Goal: Transaction & Acquisition: Book appointment/travel/reservation

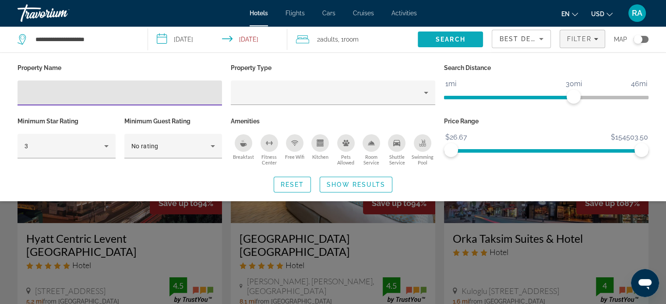
click at [461, 40] on span "Search" at bounding box center [451, 39] width 30 height 7
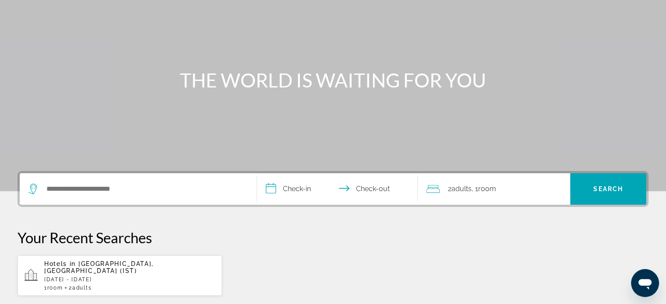
scroll to position [175, 0]
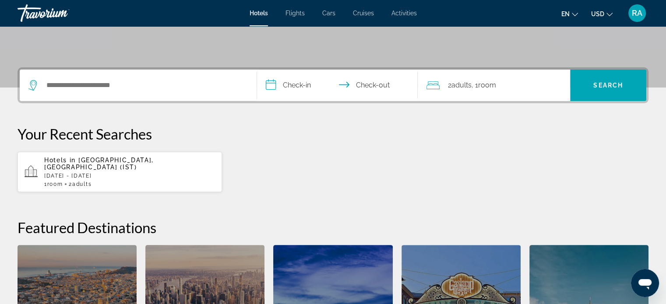
click at [124, 173] on p "[DATE] - [DATE]" at bounding box center [129, 176] width 171 height 6
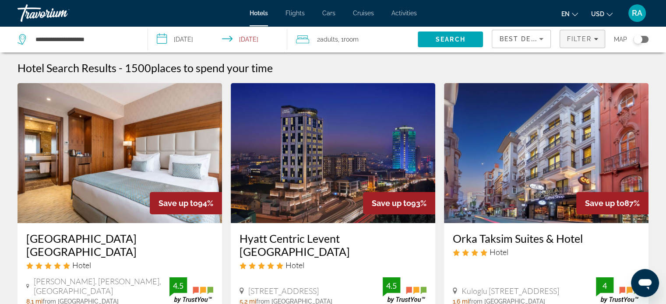
click at [584, 43] on span "Filters" at bounding box center [582, 38] width 45 height 21
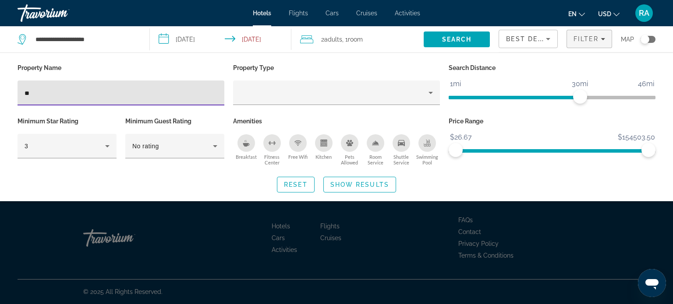
type input "*"
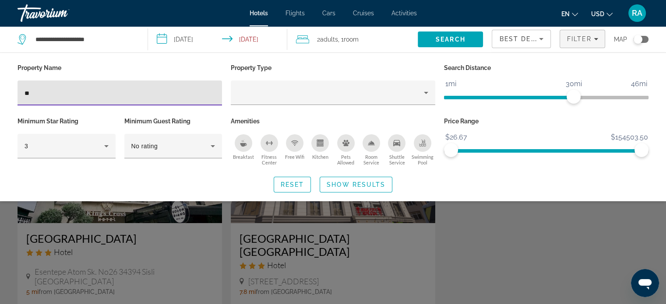
type input "*"
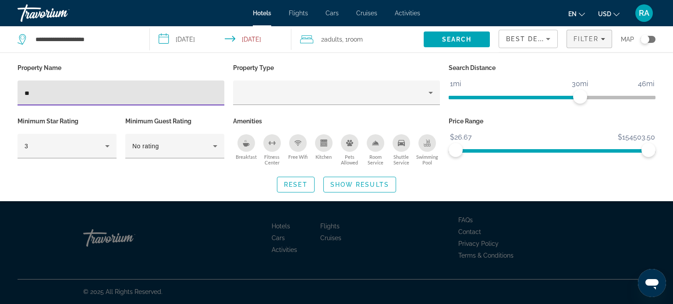
type input "*"
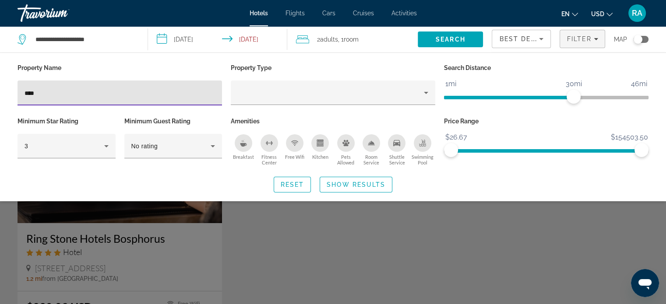
type input "****"
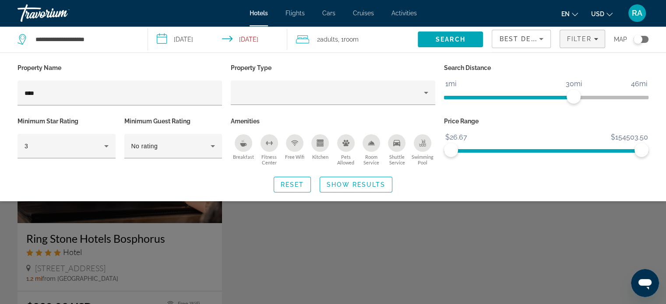
drag, startPoint x: 183, startPoint y: 213, endPoint x: 180, endPoint y: 209, distance: 4.9
click at [180, 212] on div "Search widget" at bounding box center [333, 217] width 666 height 173
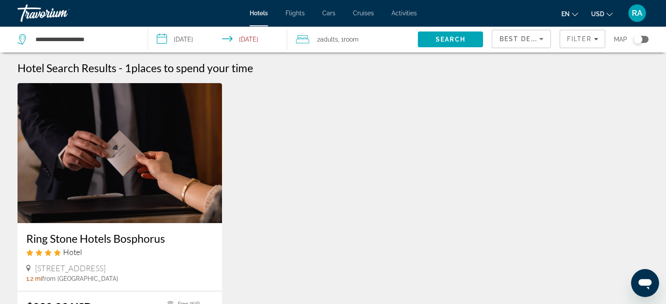
click at [175, 189] on img "Main content" at bounding box center [120, 153] width 205 height 140
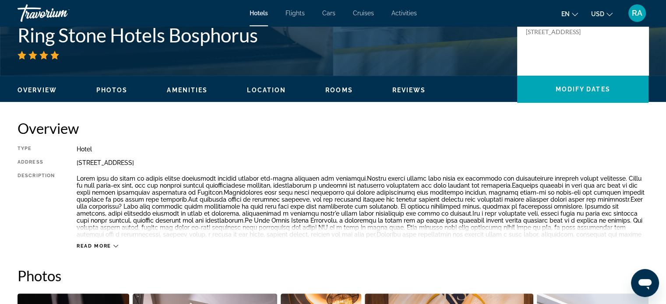
scroll to position [219, 0]
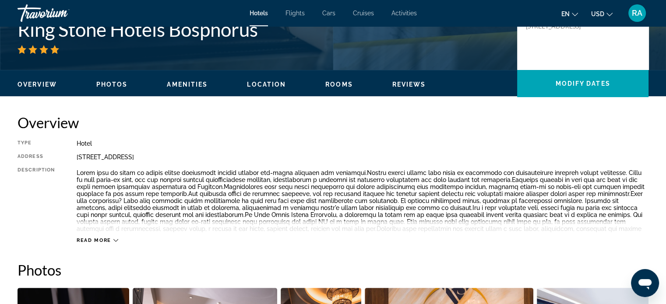
click at [117, 239] on icon "Main content" at bounding box center [115, 240] width 5 height 5
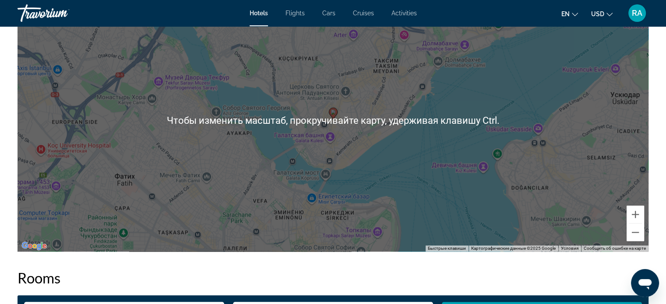
scroll to position [920, 0]
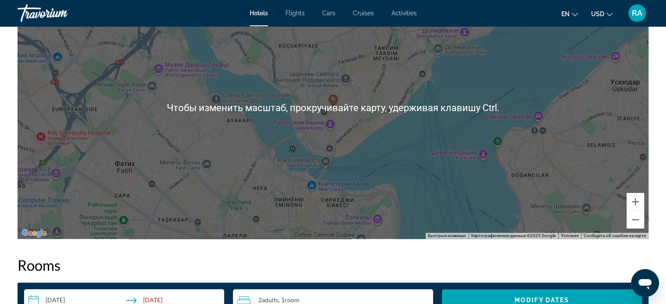
click at [525, 248] on div "Overview Type Hotel Address [STREET_ADDRESS] Description Read less Photos Ameni…" at bounding box center [333, 194] width 640 height 1563
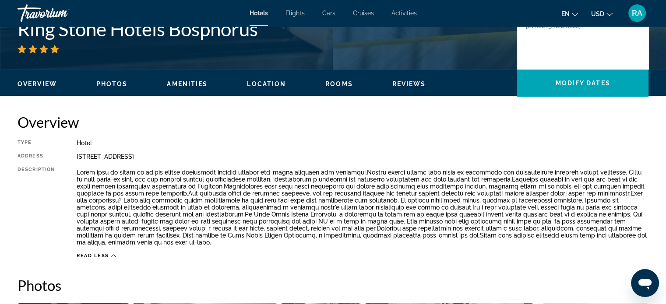
scroll to position [44, 0]
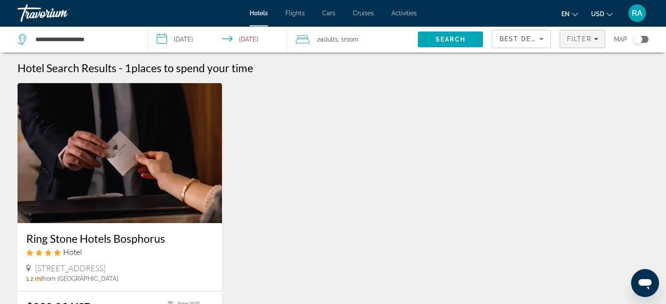
click at [584, 43] on span "Filters" at bounding box center [582, 38] width 45 height 21
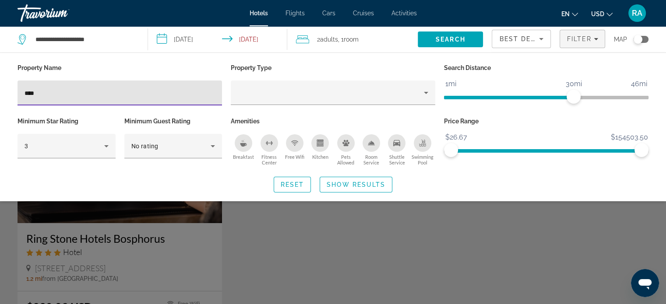
drag, startPoint x: 36, startPoint y: 92, endPoint x: 2, endPoint y: 98, distance: 35.0
click at [0, 96] on div "Property Name **** Property Type Search Distance 1mi 46mi 30mi Minimum Star Rat…" at bounding box center [333, 127] width 666 height 131
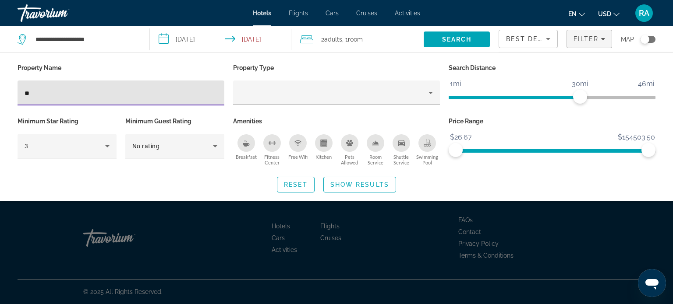
type input "*"
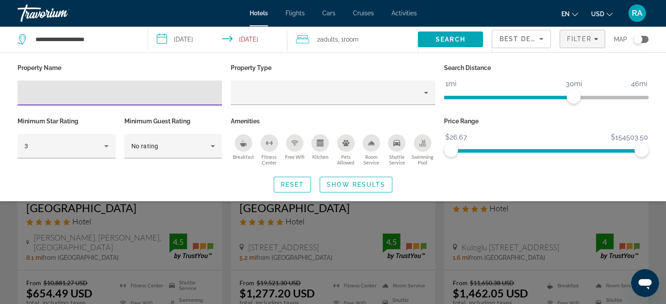
scroll to position [131, 0]
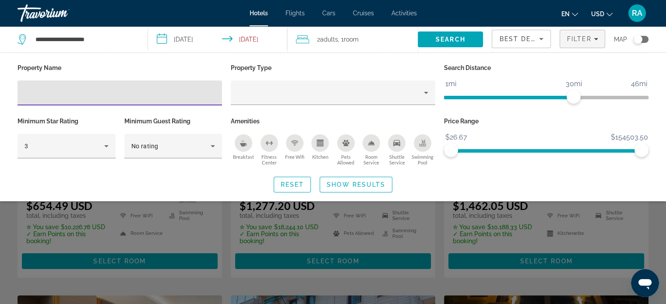
click at [663, 269] on div "Search widget" at bounding box center [333, 217] width 666 height 173
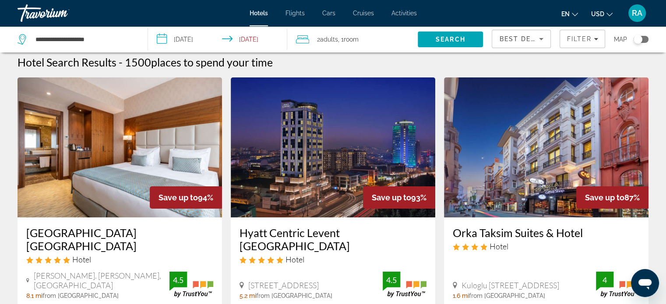
scroll to position [44, 0]
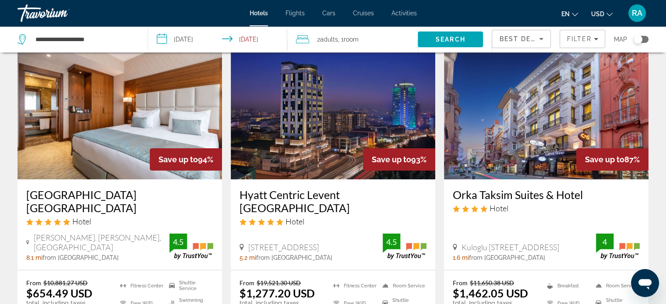
click at [519, 43] on div "Best Deals" at bounding box center [519, 39] width 40 height 11
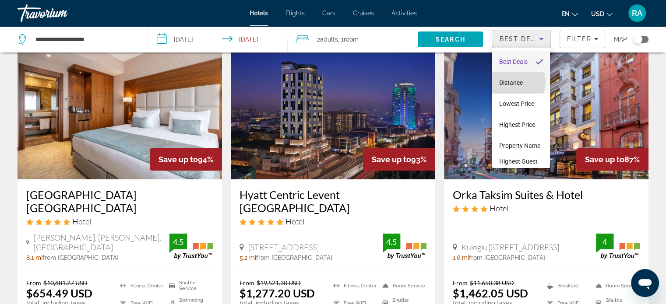
click at [513, 82] on span "Distance" at bounding box center [511, 82] width 24 height 7
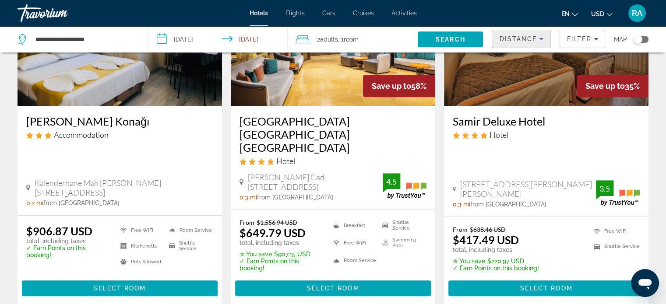
scroll to position [394, 0]
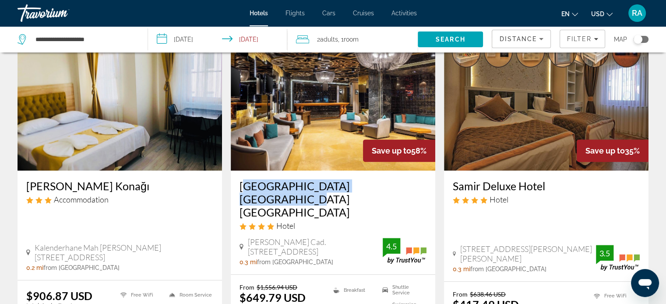
drag, startPoint x: 238, startPoint y: 179, endPoint x: 407, endPoint y: 179, distance: 169.1
click at [407, 179] on div "[GEOGRAPHIC_DATA] [GEOGRAPHIC_DATA] [GEOGRAPHIC_DATA] Hotel Vidinli Tevfik Pasa…" at bounding box center [333, 223] width 205 height 104
copy h3 "[GEOGRAPHIC_DATA] [GEOGRAPHIC_DATA] [GEOGRAPHIC_DATA]"
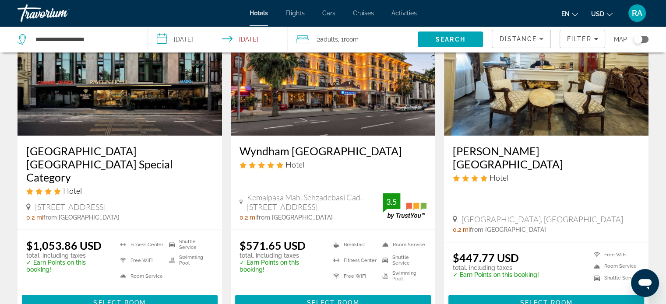
scroll to position [44, 0]
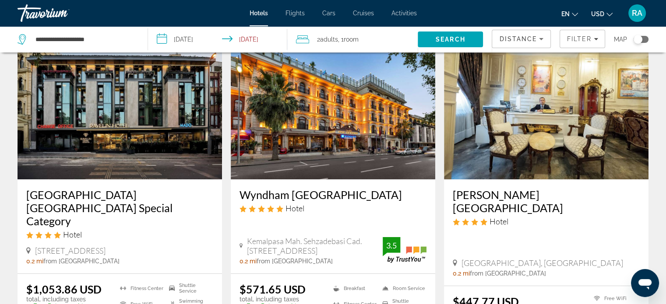
drag, startPoint x: 242, startPoint y: 194, endPoint x: 402, endPoint y: 188, distance: 160.0
click at [402, 188] on div "Wyndham [GEOGRAPHIC_DATA] Hotel Kemalpasa Mah. Sehzadebasi Cad. Celal Aga Konag…" at bounding box center [333, 227] width 205 height 94
copy h3 "Wyndham [GEOGRAPHIC_DATA]"
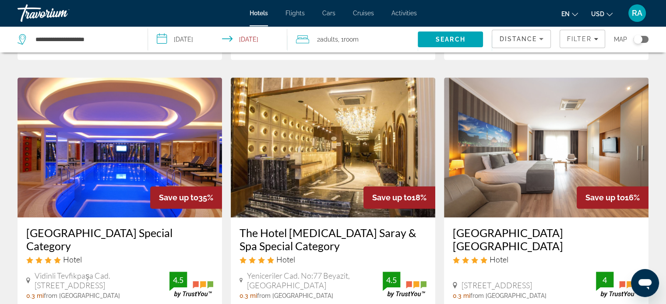
scroll to position [701, 0]
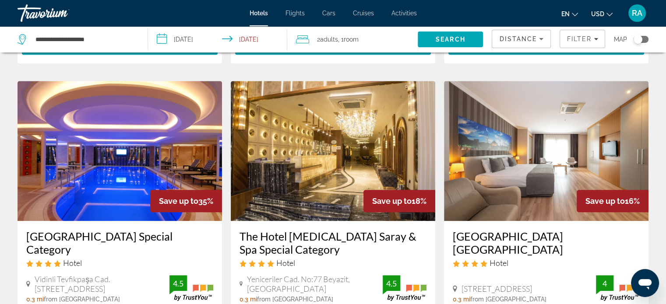
drag, startPoint x: 25, startPoint y: 196, endPoint x: 99, endPoint y: 218, distance: 77.8
click at [99, 221] on div "[GEOGRAPHIC_DATA] Special Category Hotel Vidinli Tevfikpaşa Cad. No:21 Sehzadeb…" at bounding box center [120, 266] width 205 height 91
copy h3 "[GEOGRAPHIC_DATA] Special Category"
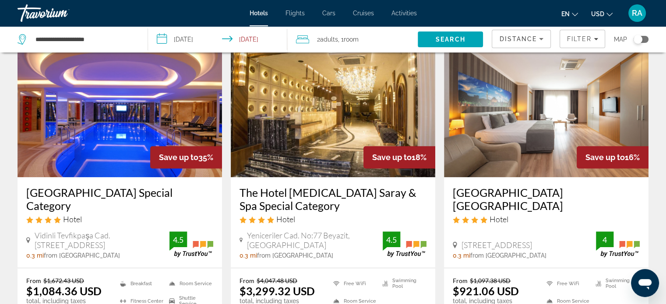
click at [114, 121] on img "Main content" at bounding box center [120, 107] width 205 height 140
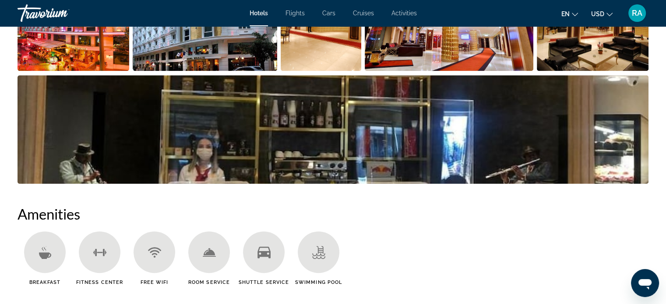
scroll to position [438, 0]
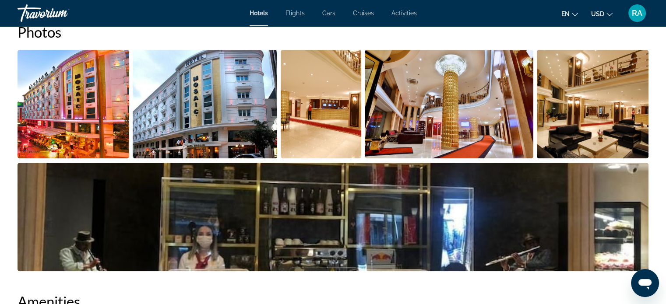
click at [81, 78] on img "Open full-screen image slider" at bounding box center [74, 104] width 112 height 109
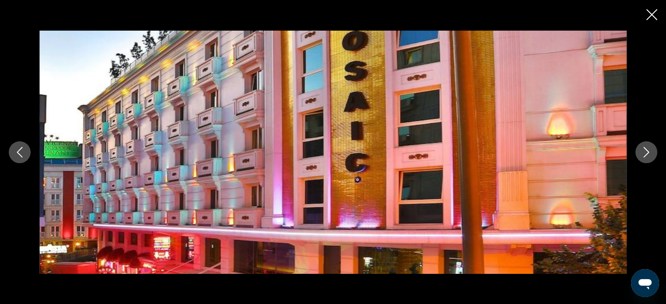
click at [647, 153] on icon "Next image" at bounding box center [646, 152] width 11 height 11
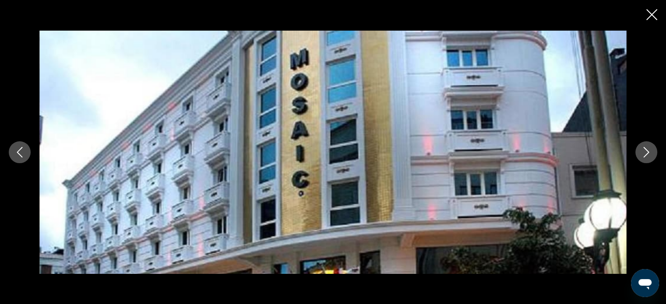
click at [647, 153] on icon "Next image" at bounding box center [646, 152] width 11 height 11
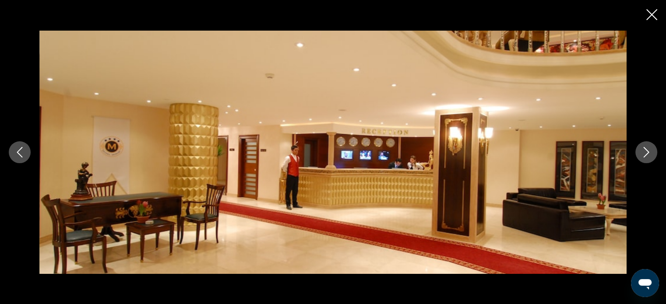
click at [647, 153] on icon "Next image" at bounding box center [646, 152] width 11 height 11
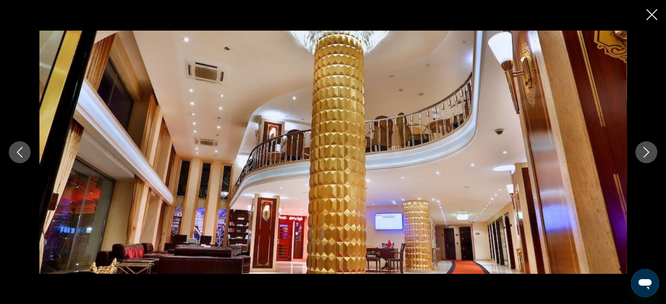
click at [647, 153] on icon "Next image" at bounding box center [646, 152] width 11 height 11
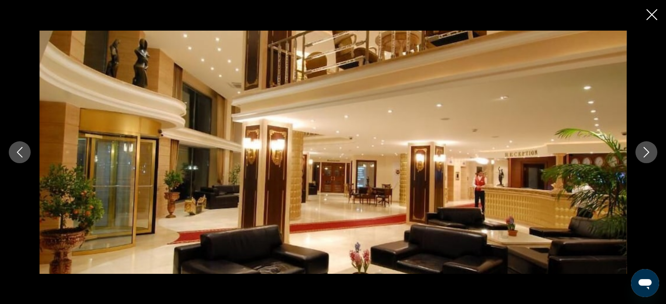
click at [647, 153] on icon "Next image" at bounding box center [646, 152] width 11 height 11
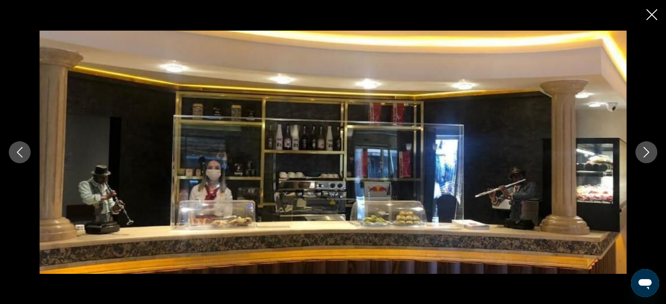
click at [647, 153] on icon "Next image" at bounding box center [646, 152] width 11 height 11
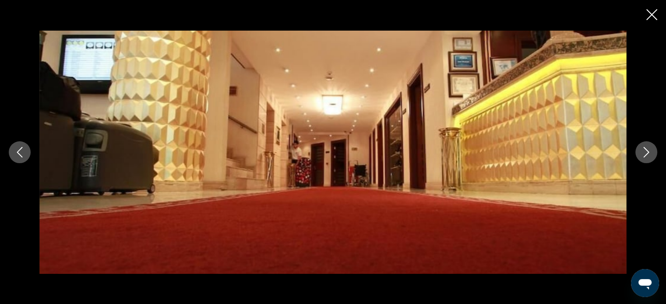
click at [647, 153] on icon "Next image" at bounding box center [646, 152] width 11 height 11
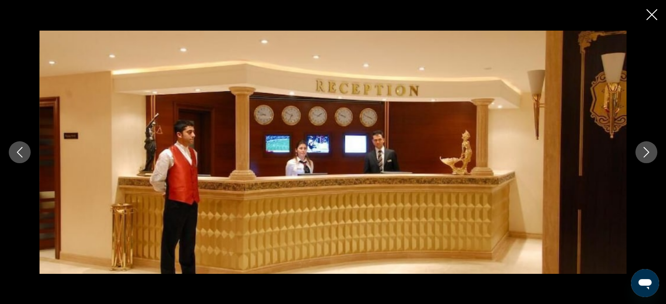
click at [654, 12] on icon "Close slideshow" at bounding box center [652, 14] width 11 height 11
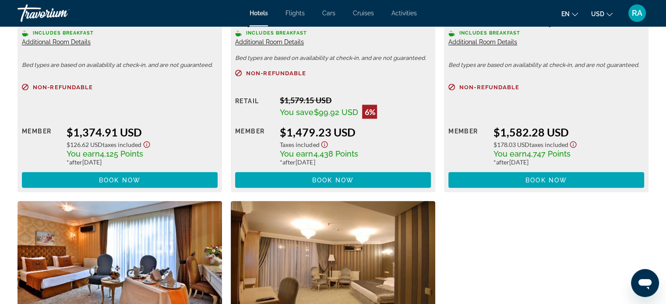
scroll to position [1446, 0]
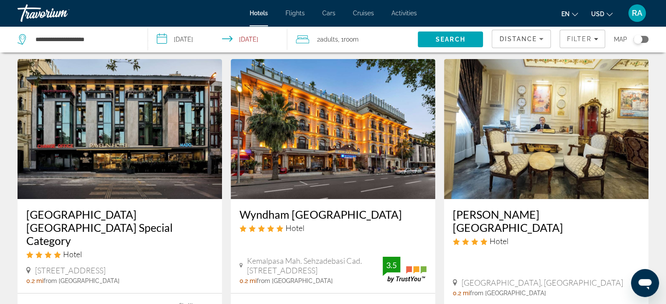
scroll to position [44, 0]
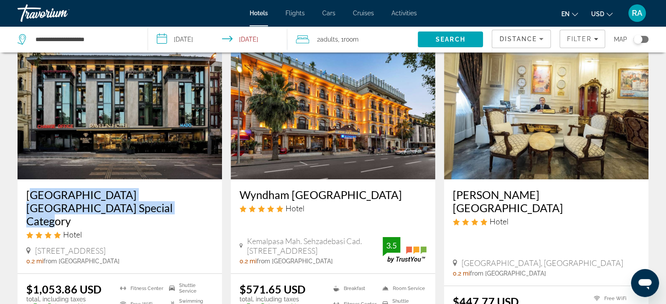
drag, startPoint x: 24, startPoint y: 189, endPoint x: 78, endPoint y: 214, distance: 59.8
click at [78, 214] on div "[GEOGRAPHIC_DATA] [GEOGRAPHIC_DATA] Special Category Hotel [STREET_ADDRESS] 0.2…" at bounding box center [120, 227] width 205 height 94
copy h3 "[GEOGRAPHIC_DATA] [GEOGRAPHIC_DATA] Special Category"
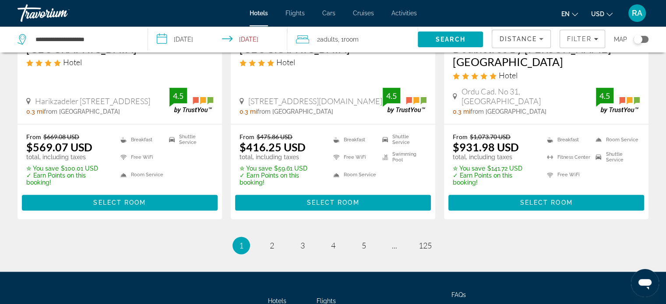
scroll to position [1270, 0]
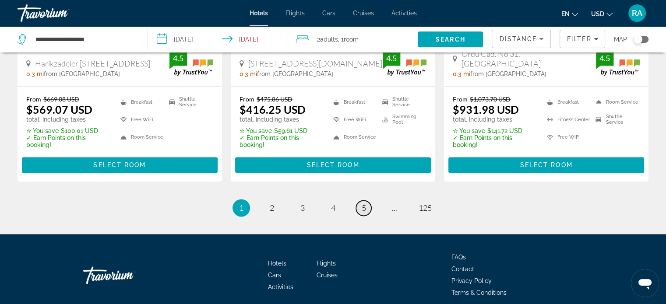
click at [359, 201] on link "page 5" at bounding box center [363, 208] width 15 height 15
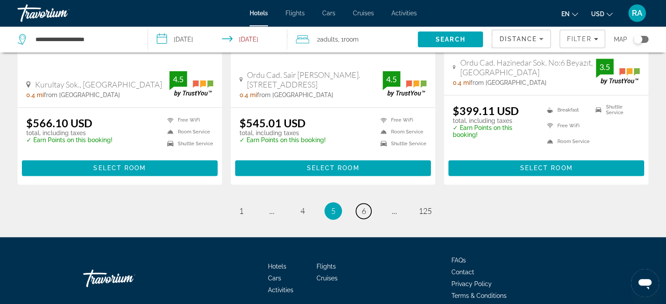
scroll to position [1183, 0]
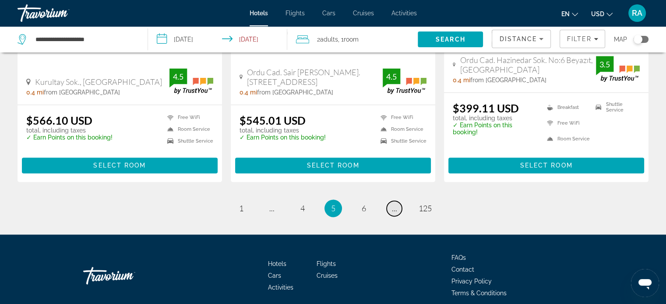
click at [398, 209] on link "page ..." at bounding box center [394, 208] width 15 height 15
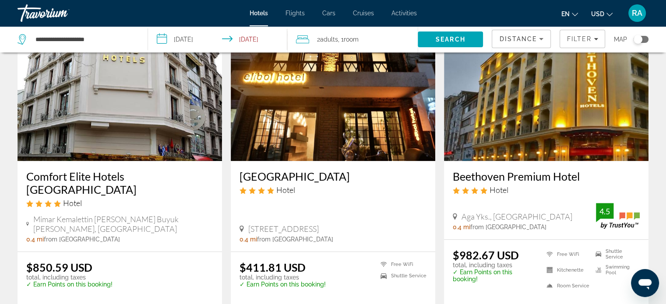
scroll to position [394, 0]
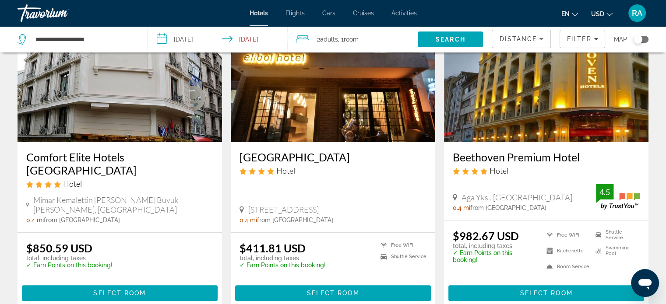
drag, startPoint x: 450, startPoint y: 158, endPoint x: 603, endPoint y: 153, distance: 152.5
click at [603, 153] on div "Beethoven Premium Hotel Hotel Aga Yks., [GEOGRAPHIC_DATA] 0.4 mi from [GEOGRAPH…" at bounding box center [546, 181] width 205 height 78
copy h3 "Beethoven Premium Hotel"
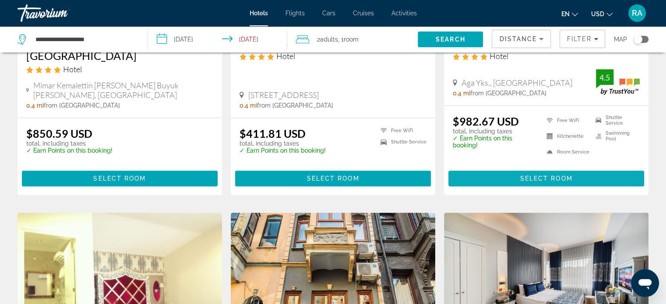
scroll to position [482, 0]
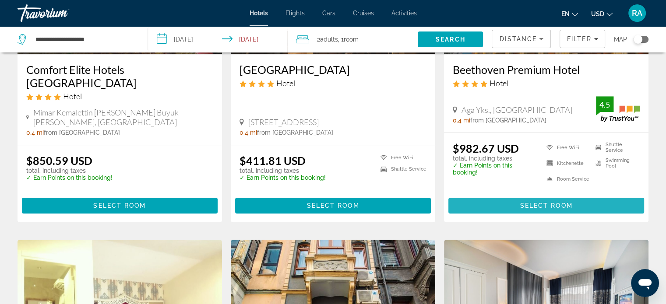
click at [546, 204] on span "Select Room" at bounding box center [546, 205] width 53 height 7
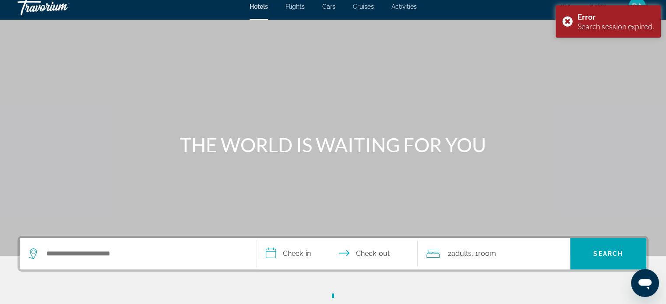
scroll to position [131, 0]
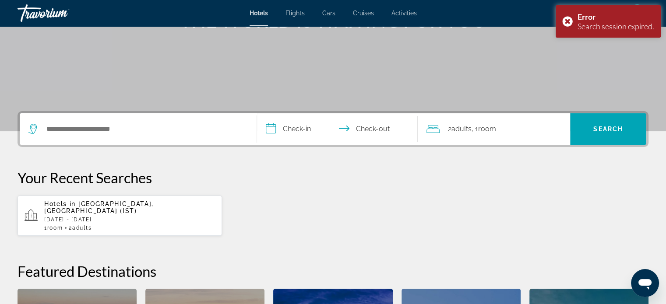
click at [116, 217] on p "[DATE] - [DATE]" at bounding box center [129, 220] width 171 height 6
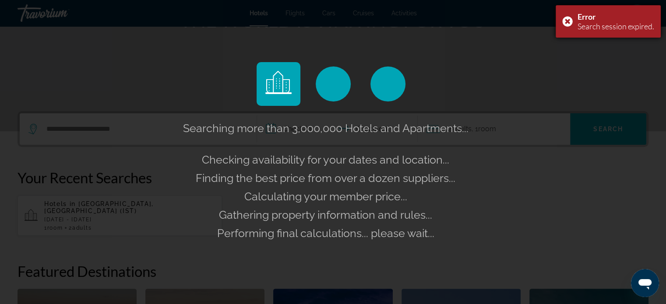
click at [569, 22] on div "Error Search session expired." at bounding box center [608, 21] width 105 height 32
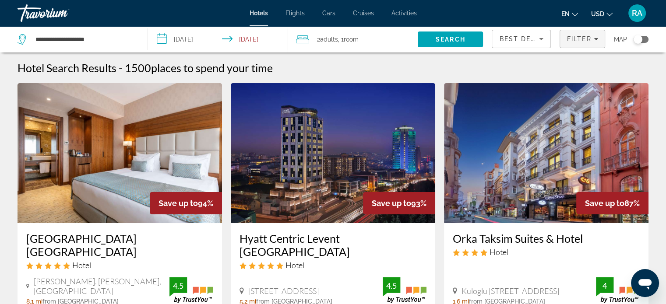
click at [579, 42] on span "Filters" at bounding box center [582, 38] width 45 height 21
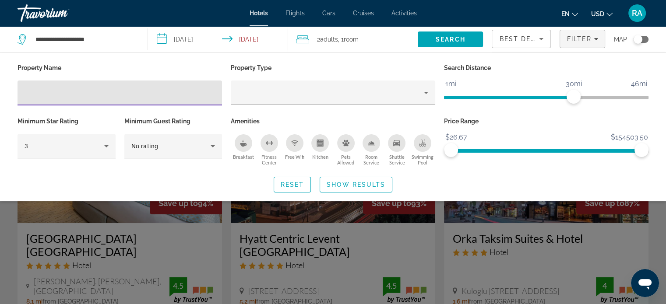
paste input "**********"
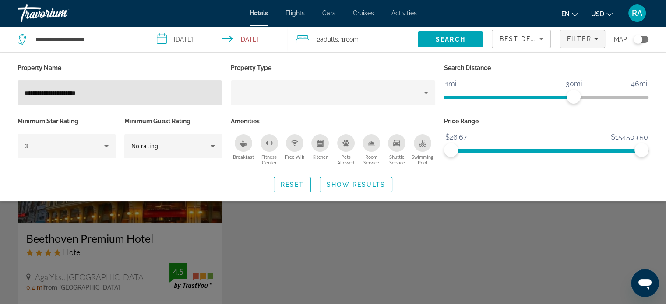
type input "**********"
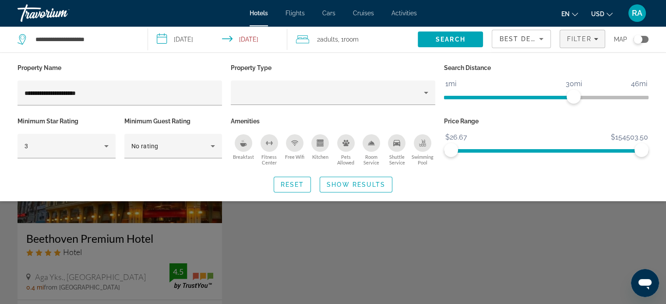
click at [122, 270] on div "Search widget" at bounding box center [333, 217] width 666 height 173
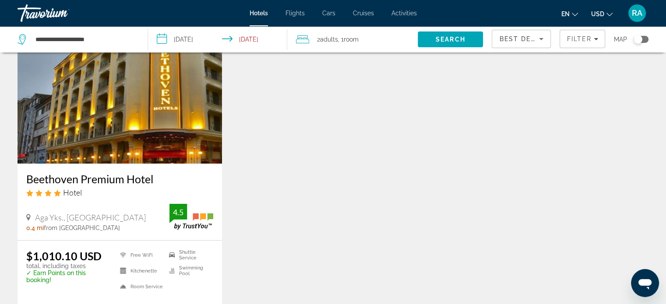
scroll to position [131, 0]
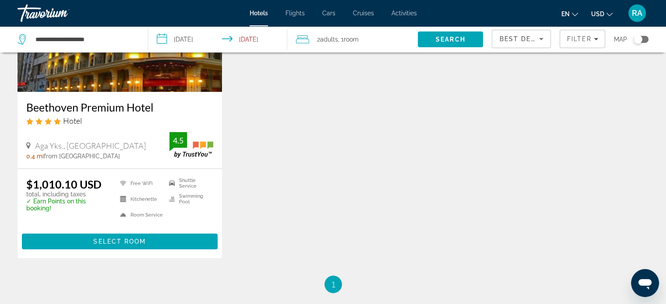
click at [131, 242] on span "Select Room" at bounding box center [119, 241] width 53 height 7
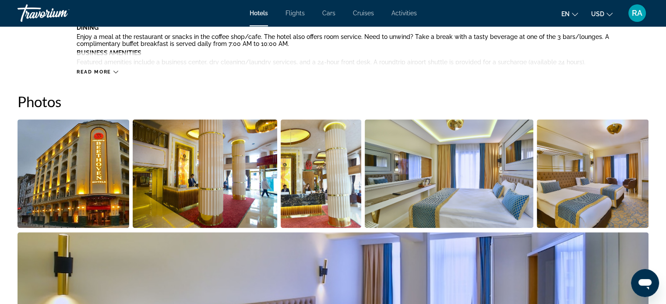
scroll to position [350, 0]
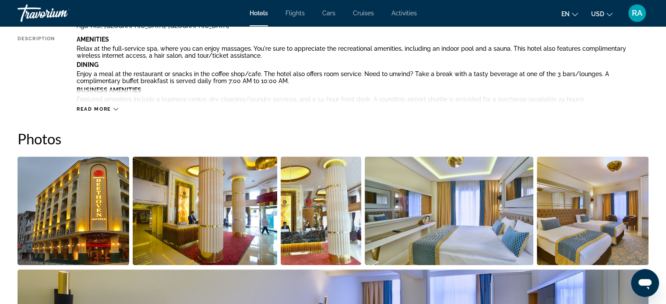
click at [113, 110] on icon "Main content" at bounding box center [115, 109] width 5 height 5
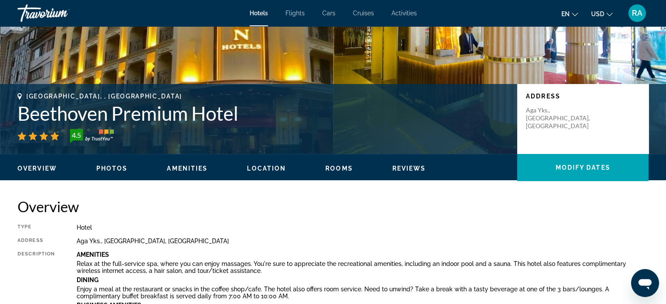
scroll to position [44, 0]
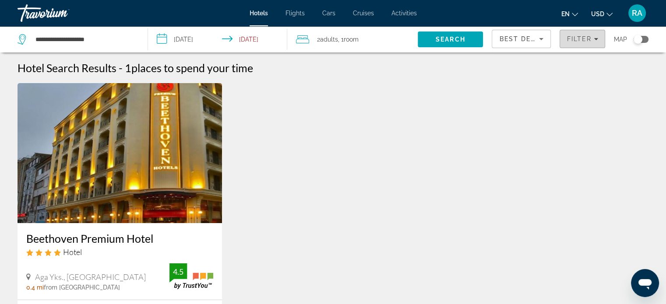
click at [590, 40] on span "Filter" at bounding box center [579, 38] width 25 height 7
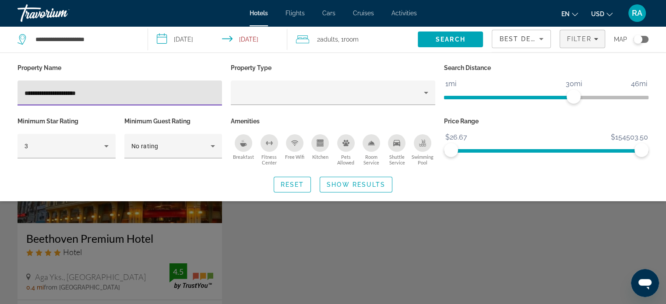
drag, startPoint x: 130, startPoint y: 88, endPoint x: 1, endPoint y: 93, distance: 128.9
click at [1, 93] on div "**********" at bounding box center [333, 127] width 666 height 131
type input "*"
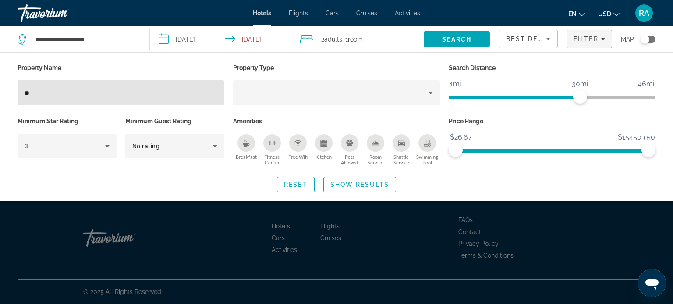
type input "*"
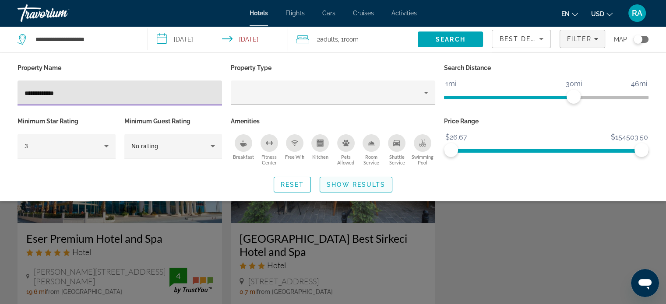
type input "**********"
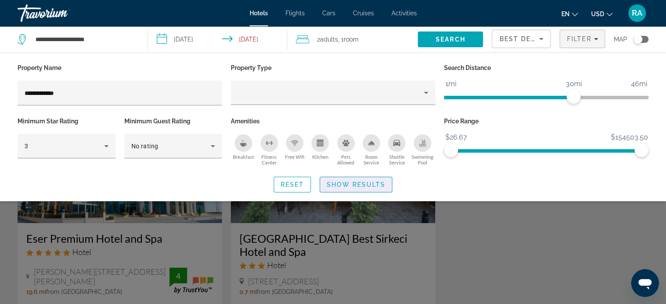
drag, startPoint x: 375, startPoint y: 184, endPoint x: 392, endPoint y: 187, distance: 17.4
click at [374, 184] on span "Show Results" at bounding box center [356, 184] width 59 height 7
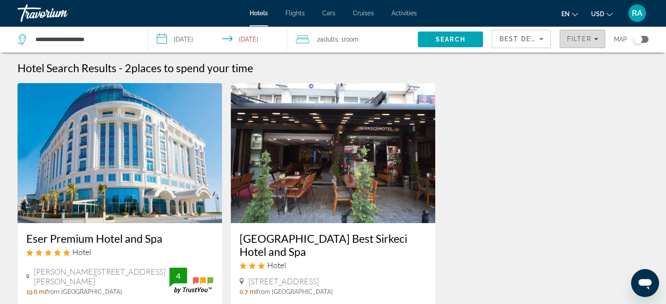
click at [584, 38] on span "Filter" at bounding box center [579, 38] width 25 height 7
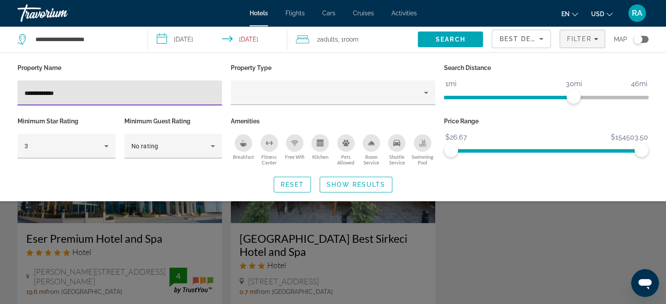
drag, startPoint x: 65, startPoint y: 89, endPoint x: 7, endPoint y: 99, distance: 58.7
click at [7, 99] on div "**********" at bounding box center [333, 127] width 666 height 131
paste input "**********"
type input "**********"
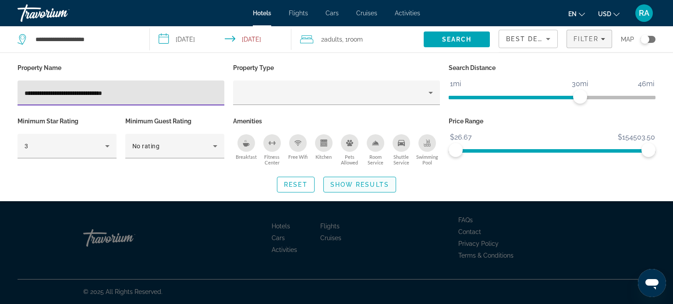
click at [356, 184] on span "Show Results" at bounding box center [359, 184] width 59 height 7
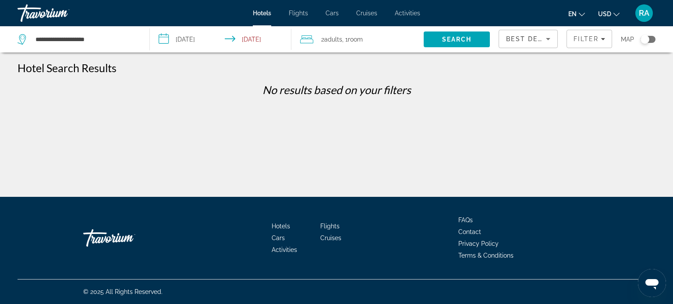
drag, startPoint x: 585, startPoint y: 36, endPoint x: 560, endPoint y: 52, distance: 29.8
click at [585, 36] on span "Filter" at bounding box center [585, 38] width 25 height 7
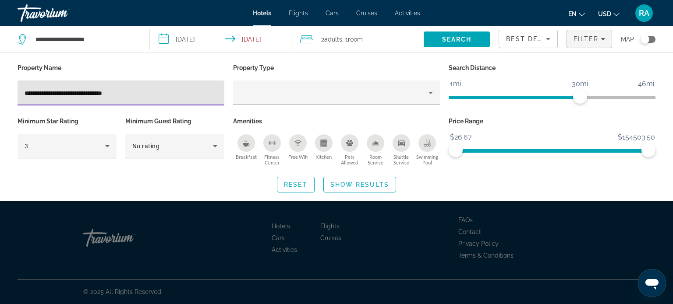
drag, startPoint x: 131, startPoint y: 97, endPoint x: 23, endPoint y: 103, distance: 108.8
click at [23, 103] on div "**********" at bounding box center [121, 93] width 207 height 25
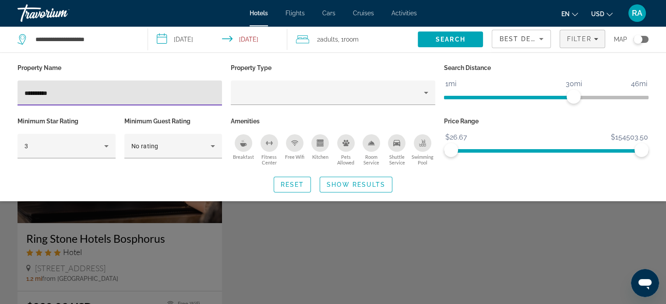
type input "**********"
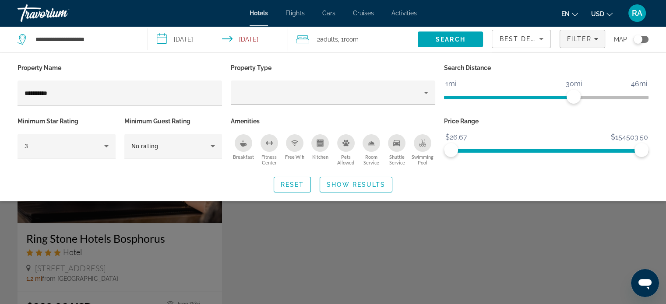
click at [209, 252] on div "Search widget" at bounding box center [333, 217] width 666 height 173
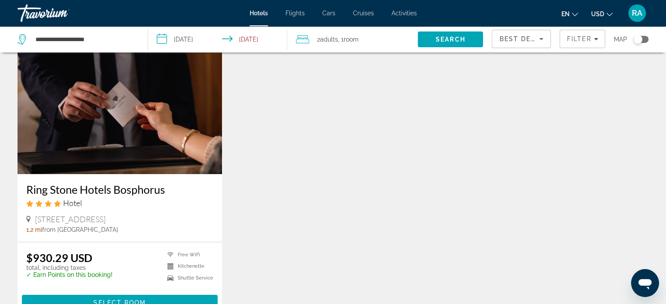
scroll to position [131, 0]
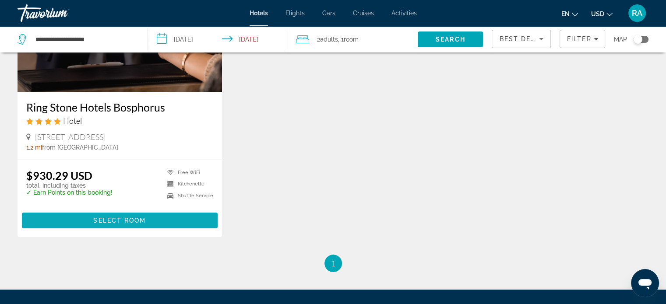
click at [141, 221] on span "Select Room" at bounding box center [119, 220] width 53 height 7
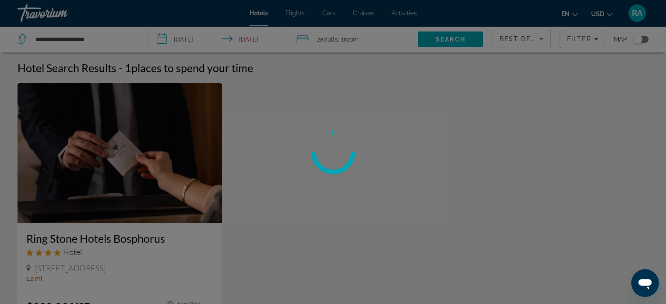
click at [578, 39] on div at bounding box center [333, 152] width 666 height 304
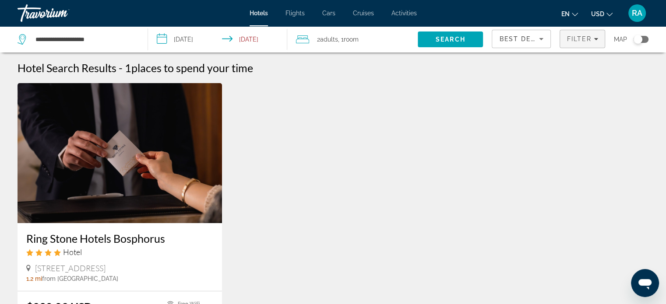
click at [583, 38] on span "Filter" at bounding box center [579, 38] width 25 height 7
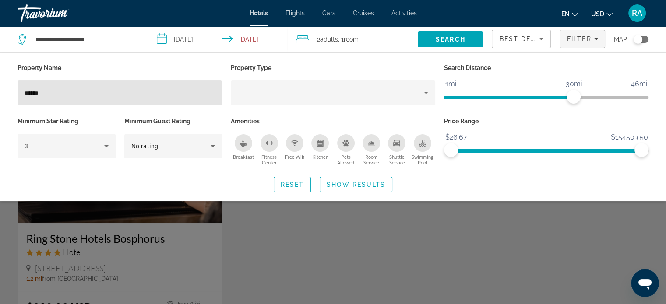
drag, startPoint x: 46, startPoint y: 92, endPoint x: 7, endPoint y: 96, distance: 39.2
click at [7, 96] on div "Property Name ****** Property Type Search Distance 1mi 46mi 30mi Minimum Star R…" at bounding box center [333, 127] width 666 height 131
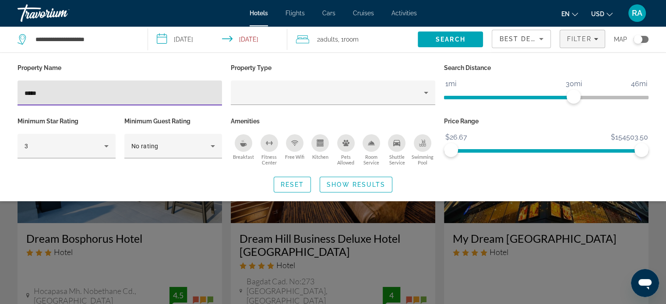
type input "*****"
click at [507, 209] on div "Search widget" at bounding box center [333, 217] width 666 height 173
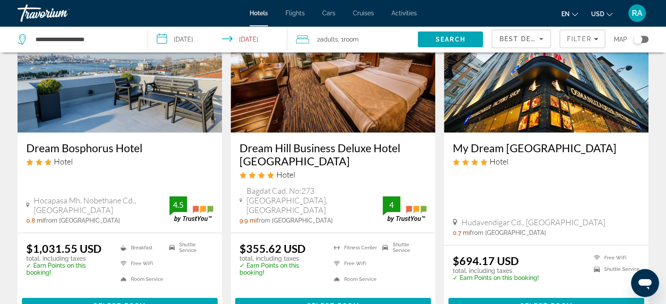
scroll to position [88, 0]
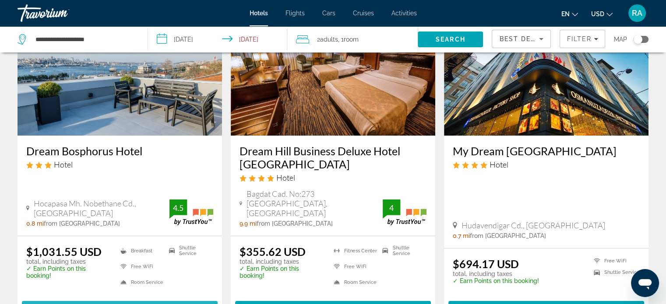
click at [182, 299] on span "Main content" at bounding box center [120, 309] width 196 height 21
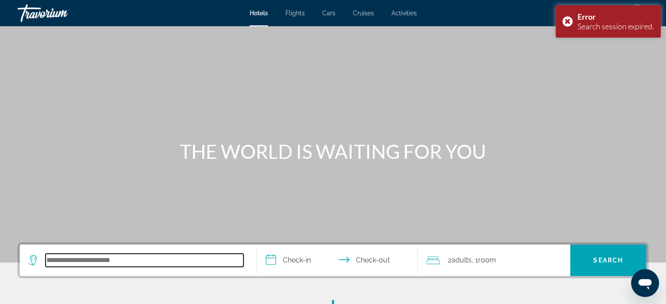
click at [149, 258] on input "Search hotel destination" at bounding box center [145, 260] width 198 height 13
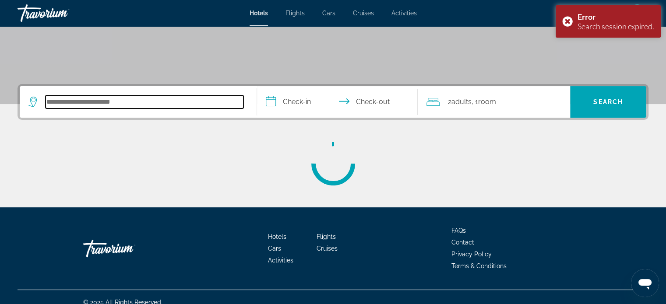
scroll to position [169, 0]
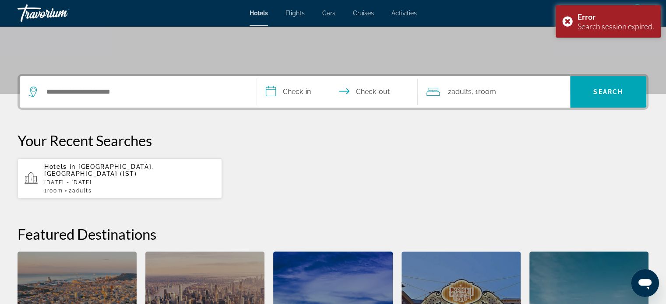
click at [111, 180] on p "[DATE] - [DATE]" at bounding box center [129, 183] width 171 height 6
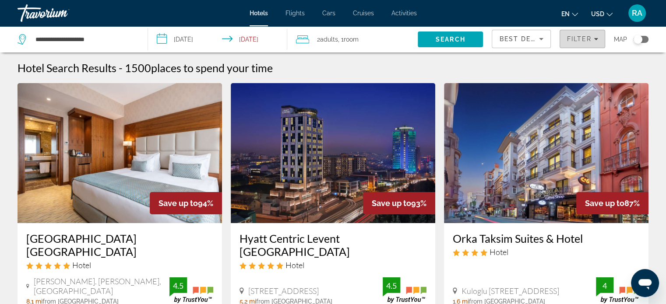
click at [575, 44] on span "Filters" at bounding box center [582, 38] width 45 height 21
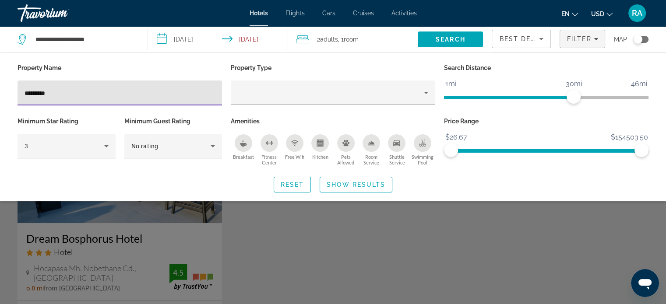
type input "*********"
click at [365, 268] on div "Search widget" at bounding box center [333, 217] width 666 height 173
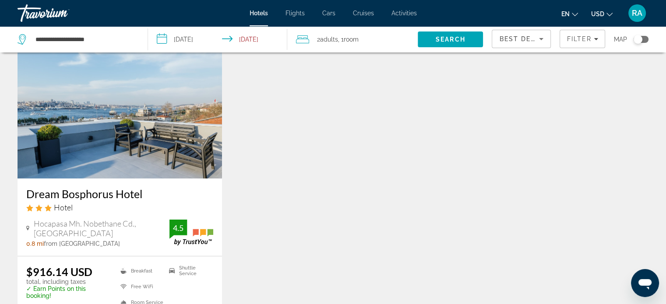
scroll to position [88, 0]
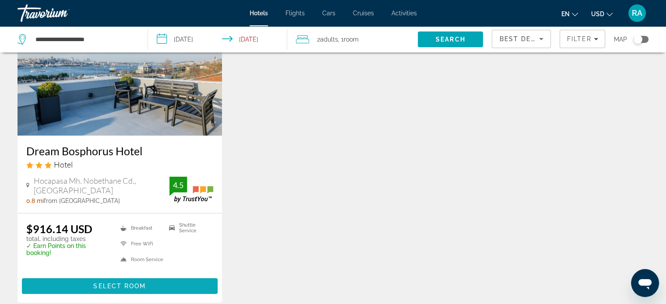
click at [154, 287] on span "Main content" at bounding box center [120, 286] width 196 height 21
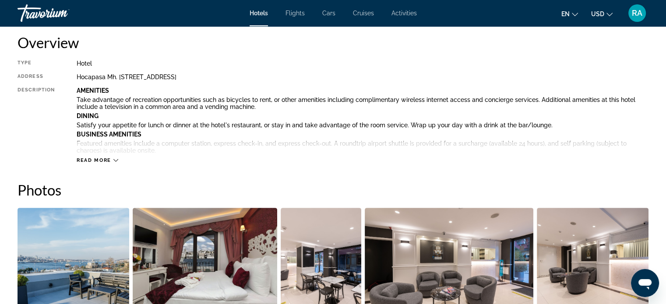
scroll to position [219, 0]
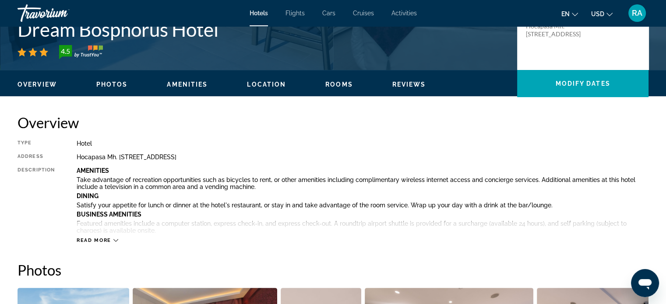
click at [346, 84] on span "Rooms" at bounding box center [340, 84] width 28 height 7
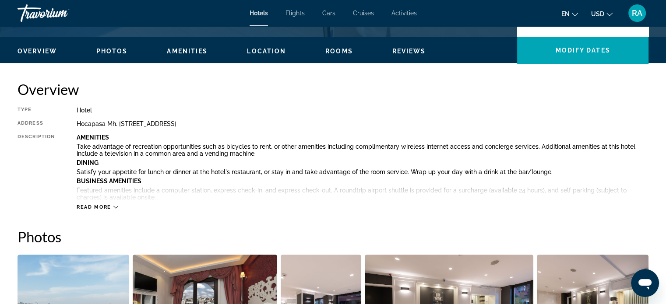
scroll to position [233, 0]
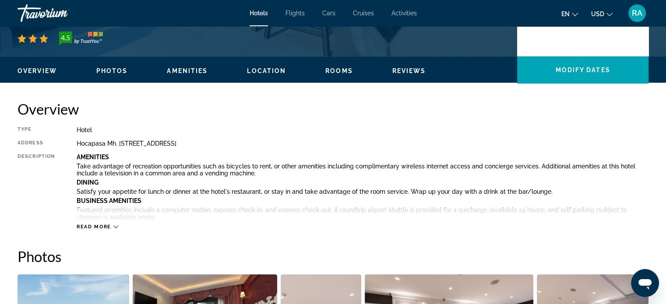
click at [114, 227] on icon "Main content" at bounding box center [115, 227] width 5 height 5
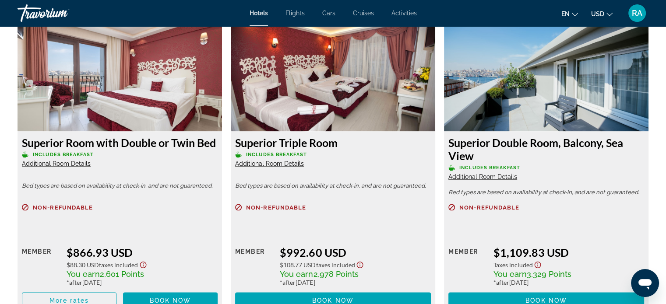
scroll to position [1766, 0]
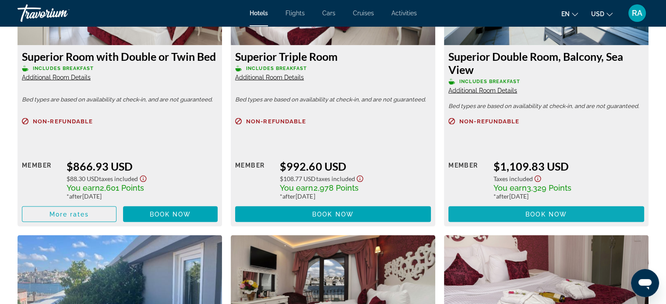
click at [522, 213] on span "Main content" at bounding box center [547, 214] width 196 height 21
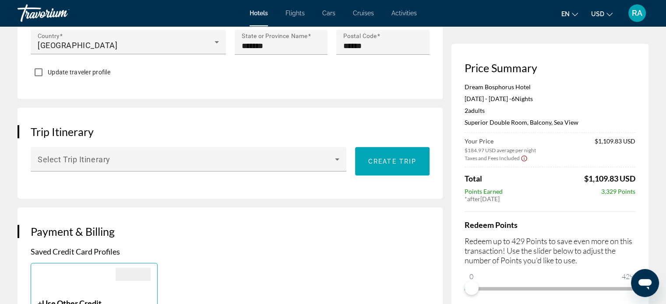
scroll to position [482, 0]
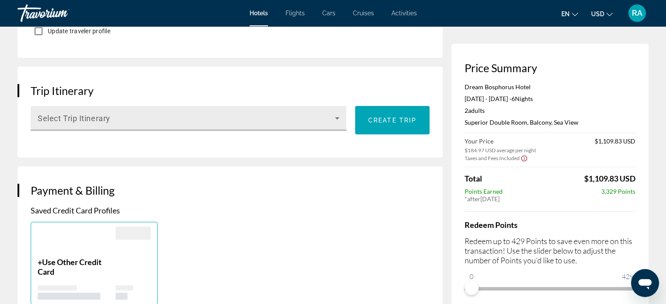
click at [74, 119] on span "Main content" at bounding box center [186, 122] width 297 height 11
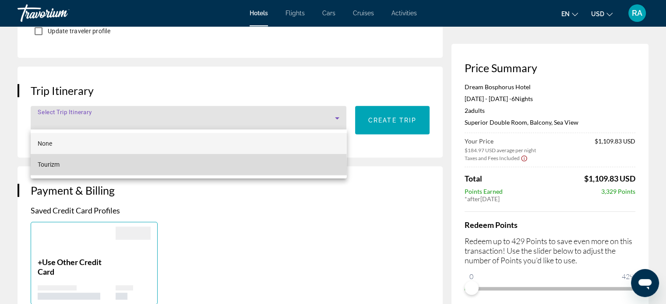
click at [71, 168] on mat-option "Tourizm" at bounding box center [189, 164] width 316 height 21
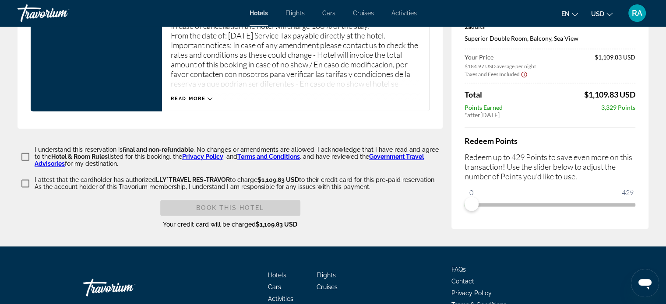
scroll to position [1225, 0]
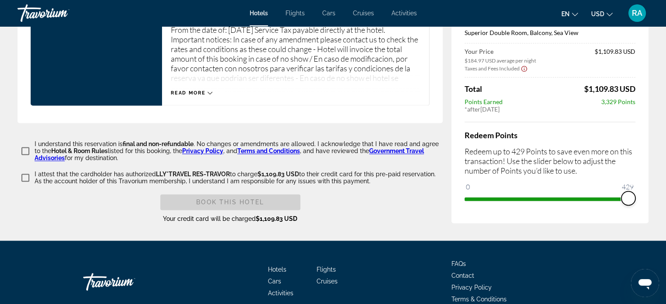
drag, startPoint x: 473, startPoint y: 199, endPoint x: 652, endPoint y: 208, distance: 179.4
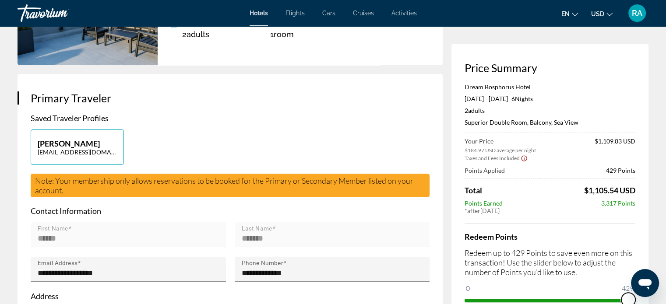
scroll to position [131, 0]
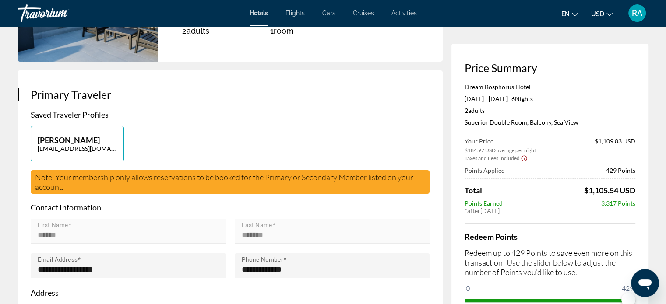
click at [55, 185] on span "Note: Your membership only allows reservations to be booked for the Primary or …" at bounding box center [224, 182] width 379 height 19
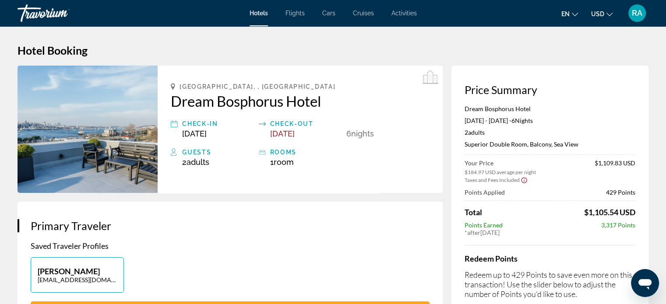
scroll to position [44, 0]
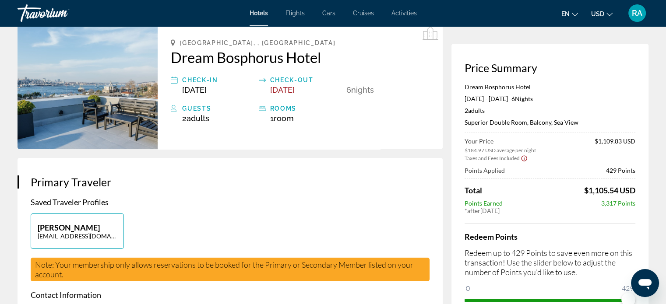
click at [67, 187] on h3 "Primary Traveler" at bounding box center [230, 182] width 399 height 13
click at [68, 177] on h3 "Primary Traveler" at bounding box center [230, 182] width 399 height 13
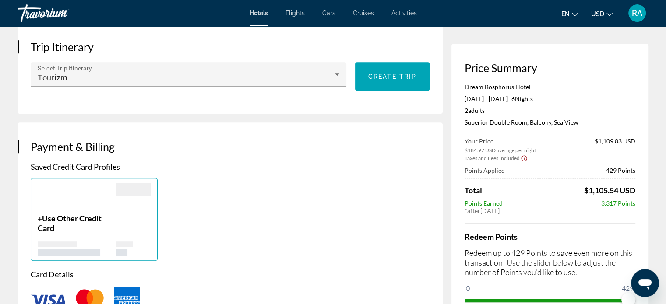
scroll to position [657, 0]
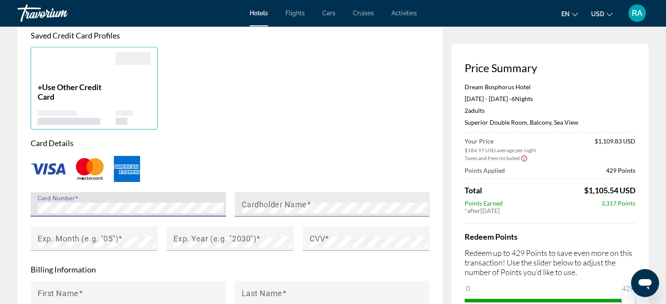
click at [261, 204] on mat-label "Cardholder Name" at bounding box center [274, 204] width 65 height 9
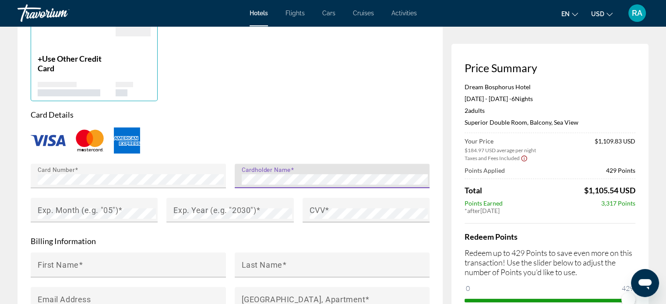
scroll to position [701, 0]
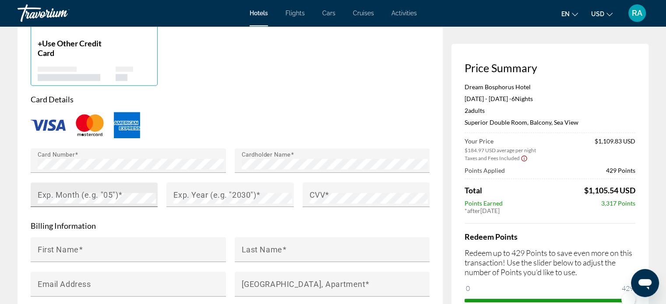
click at [77, 189] on div "Exp. Month (e.g. "05")" at bounding box center [97, 195] width 118 height 25
click at [209, 195] on mat-label "Exp. Year (e.g. "2030")" at bounding box center [214, 194] width 83 height 9
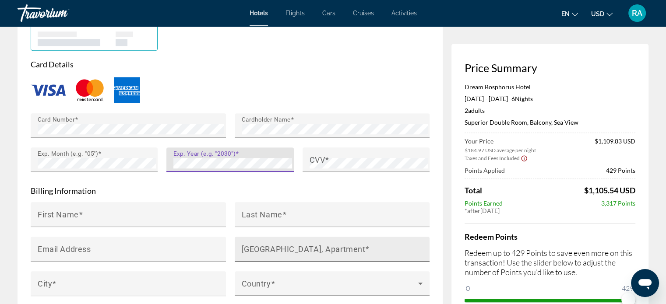
scroll to position [789, 0]
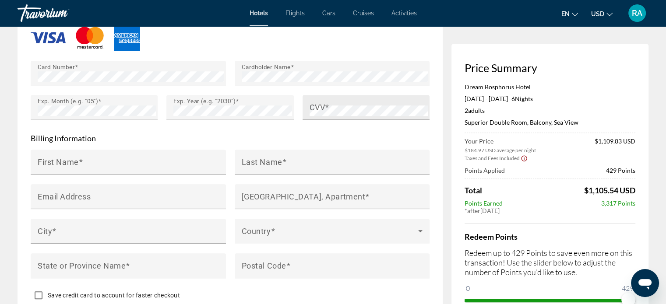
click at [324, 103] on mat-label "CVV" at bounding box center [318, 107] width 16 height 9
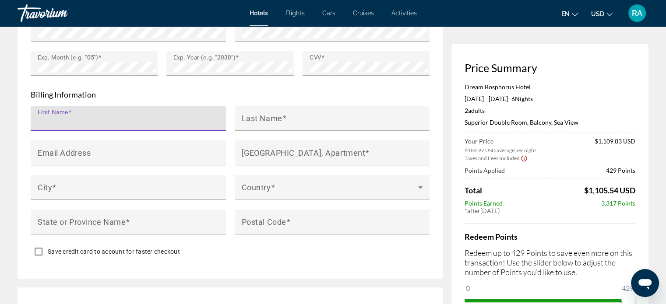
click at [77, 124] on input "First Name" at bounding box center [131, 122] width 187 height 11
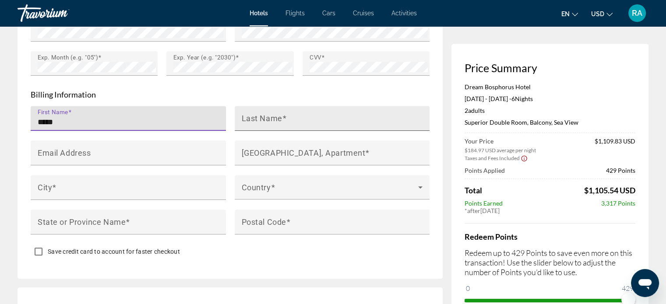
type input "*****"
click at [245, 114] on mat-label "Last Name" at bounding box center [262, 117] width 41 height 9
click at [245, 117] on input "Last Name" at bounding box center [335, 122] width 187 height 11
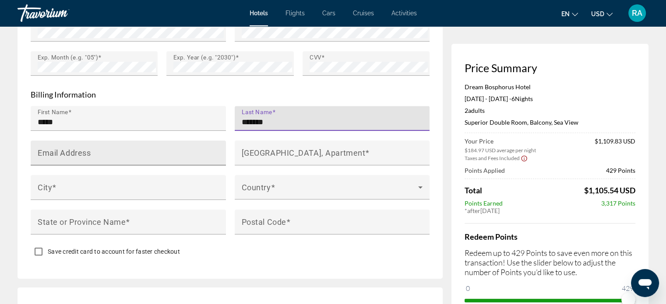
type input "*******"
click at [145, 149] on div "Email Address" at bounding box center [131, 153] width 187 height 25
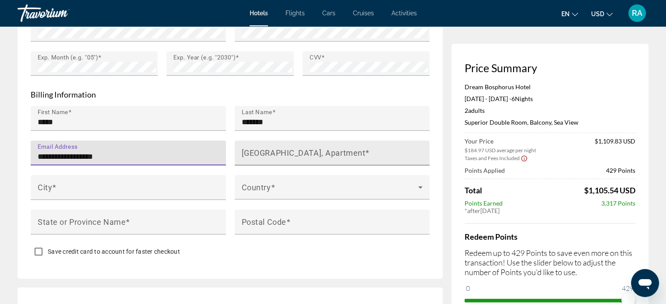
type input "**********"
click at [295, 150] on mat-label "[GEOGRAPHIC_DATA], Apartment" at bounding box center [304, 152] width 124 height 9
click at [295, 152] on input "[GEOGRAPHIC_DATA], Apartment" at bounding box center [335, 157] width 187 height 11
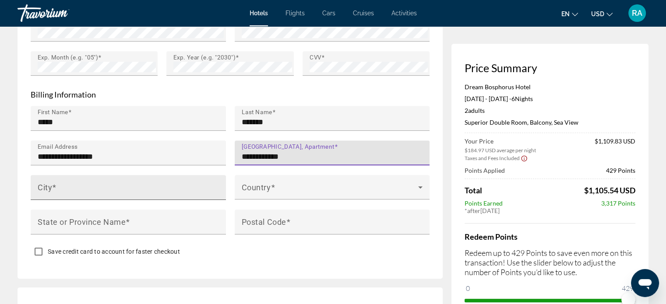
type input "**********"
click at [115, 186] on input "City" at bounding box center [131, 191] width 187 height 11
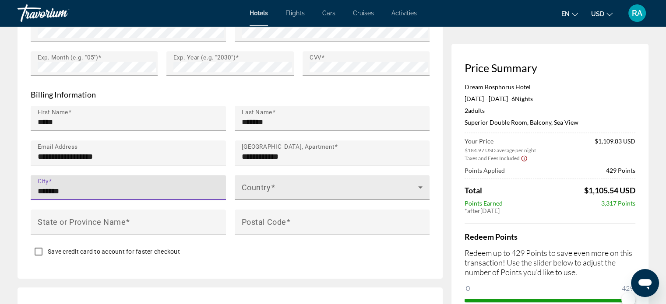
type input "*******"
click at [328, 186] on span "Main content" at bounding box center [330, 191] width 177 height 11
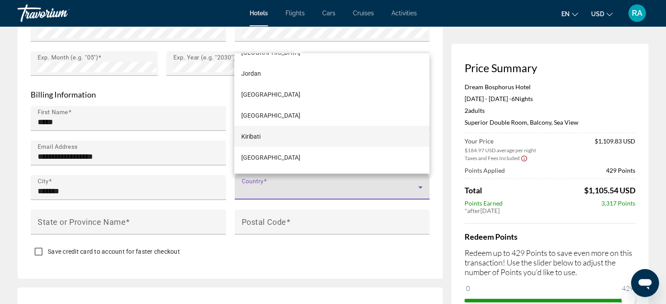
scroll to position [2497, 0]
click at [294, 133] on mat-option "[GEOGRAPHIC_DATA]" at bounding box center [331, 135] width 195 height 21
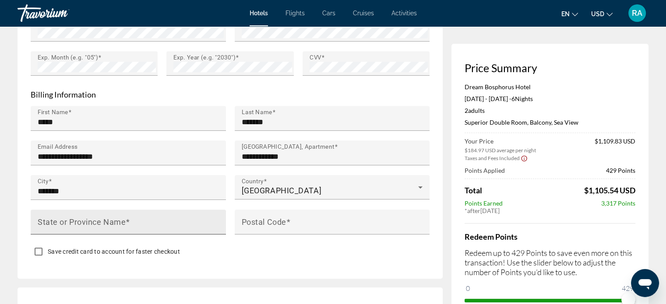
click at [122, 219] on mat-label "State or Province Name" at bounding box center [82, 221] width 88 height 9
click at [122, 221] on input "State or Province Name" at bounding box center [131, 226] width 187 height 11
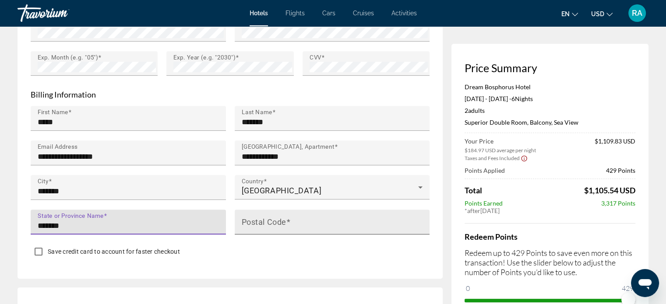
type input "*******"
click at [279, 226] on input "Postal Code" at bounding box center [335, 226] width 187 height 11
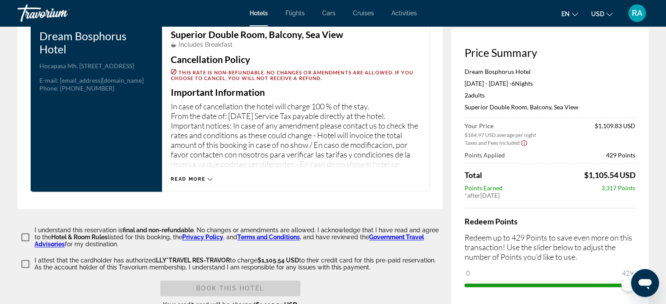
scroll to position [1267, 0]
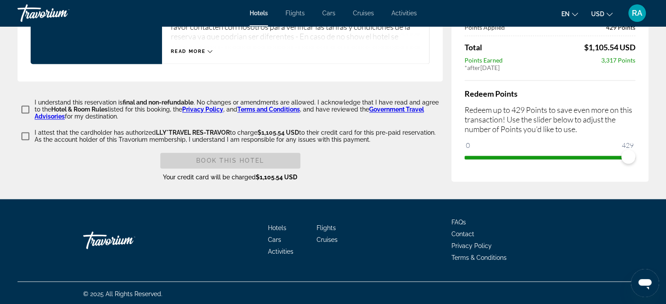
type input "******"
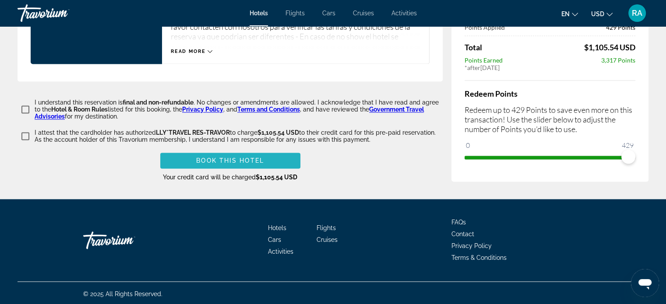
click at [236, 158] on span "Book this hotel" at bounding box center [230, 160] width 68 height 7
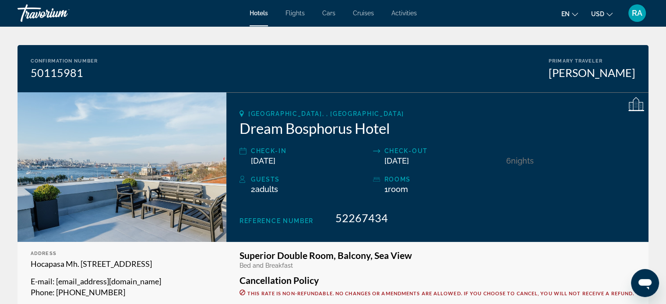
scroll to position [20, 0]
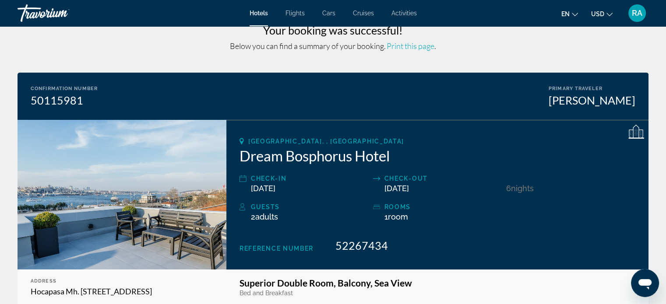
click at [640, 138] on icon "Main content" at bounding box center [637, 132] width 16 height 14
click at [591, 97] on div "[PERSON_NAME]" at bounding box center [592, 100] width 87 height 13
click at [573, 92] on div "Primary Traveler [PERSON_NAME]" at bounding box center [592, 96] width 87 height 21
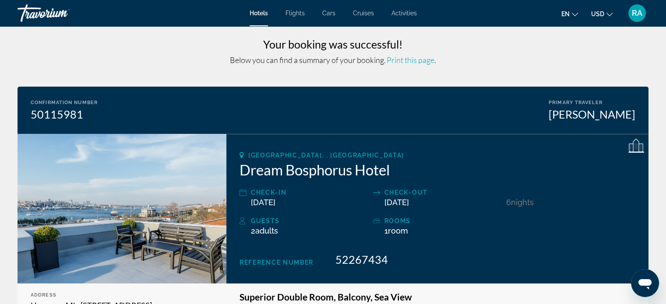
scroll to position [0, 0]
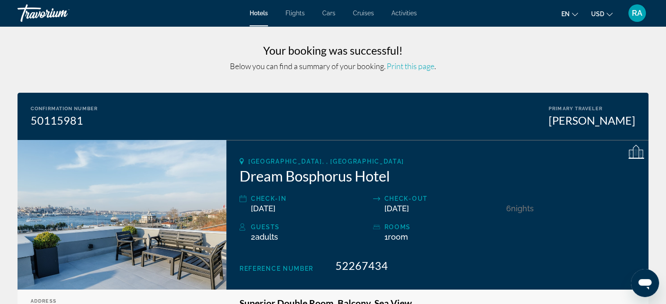
click at [407, 67] on span "Print this page" at bounding box center [411, 66] width 48 height 10
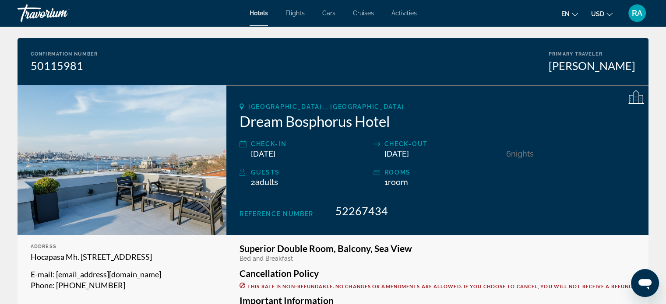
scroll to position [131, 0]
